Goal: Information Seeking & Learning: Learn about a topic

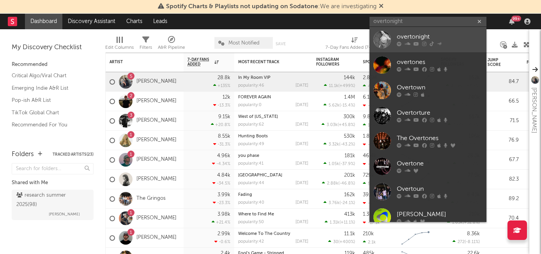
type input "overtonight"
click at [407, 32] on link "overtonight" at bounding box center [428, 39] width 117 height 25
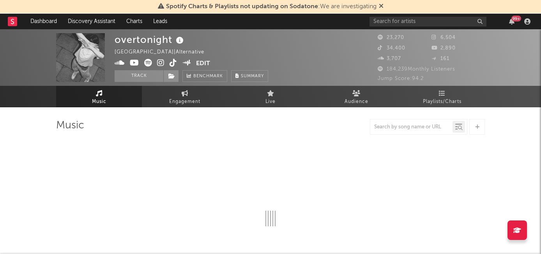
select select "1w"
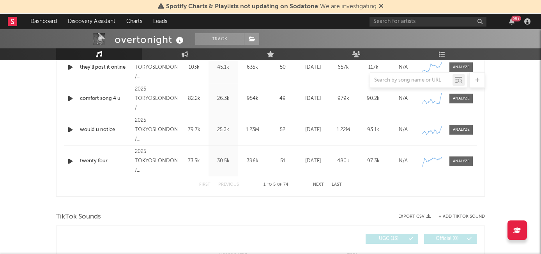
scroll to position [401, 0]
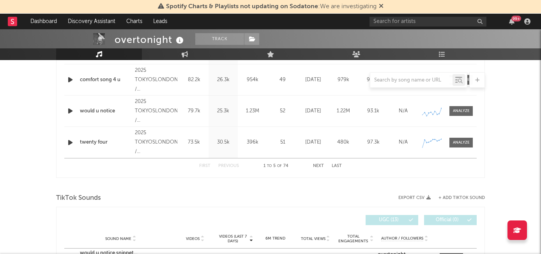
click at [319, 166] on button "Next" at bounding box center [318, 166] width 11 height 4
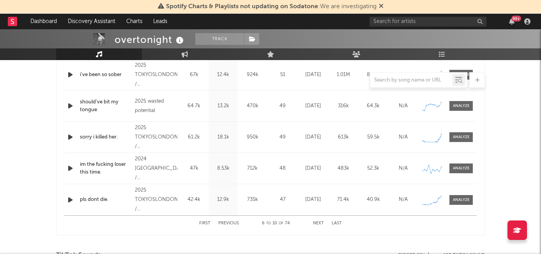
scroll to position [342, 0]
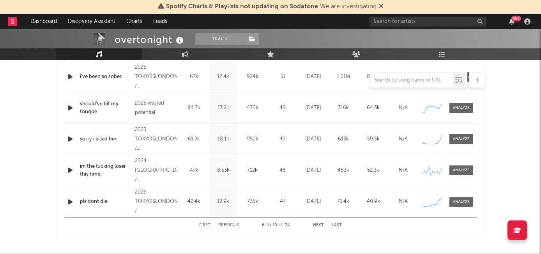
click at [317, 223] on button "Next" at bounding box center [318, 225] width 11 height 4
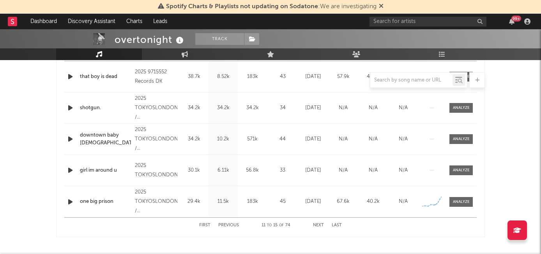
click at [206, 225] on button "First" at bounding box center [204, 225] width 11 height 4
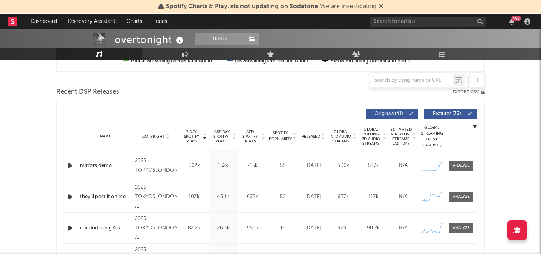
scroll to position [313, 0]
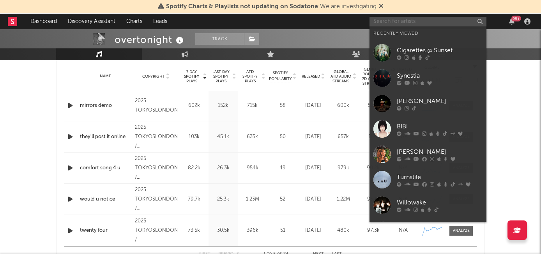
click at [386, 22] on input "text" at bounding box center [428, 22] width 117 height 10
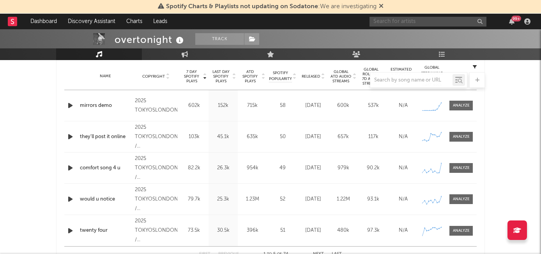
type input "t"
